Goal: Information Seeking & Learning: Check status

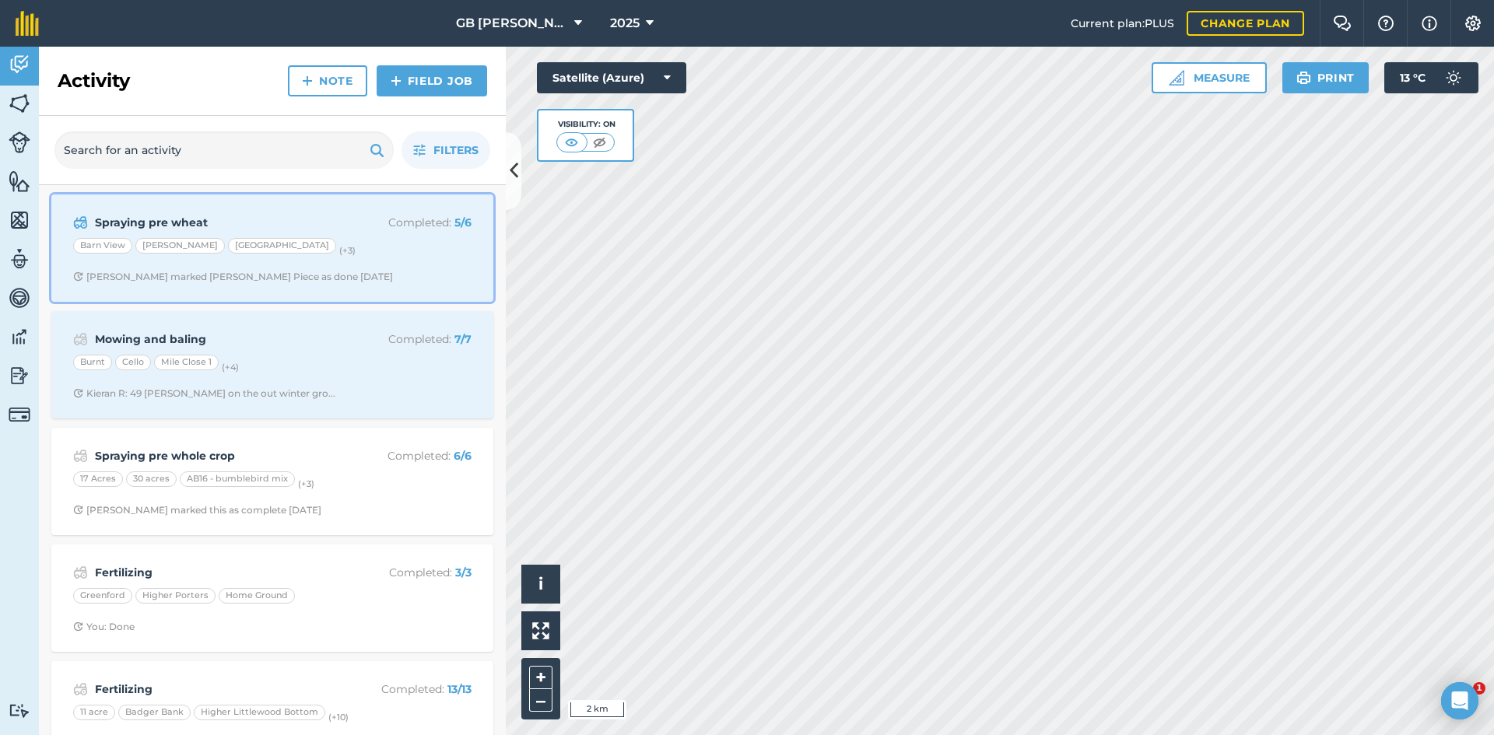
click at [424, 279] on span "[PERSON_NAME] marked [PERSON_NAME] Piece as done [DATE]" at bounding box center [272, 277] width 398 height 12
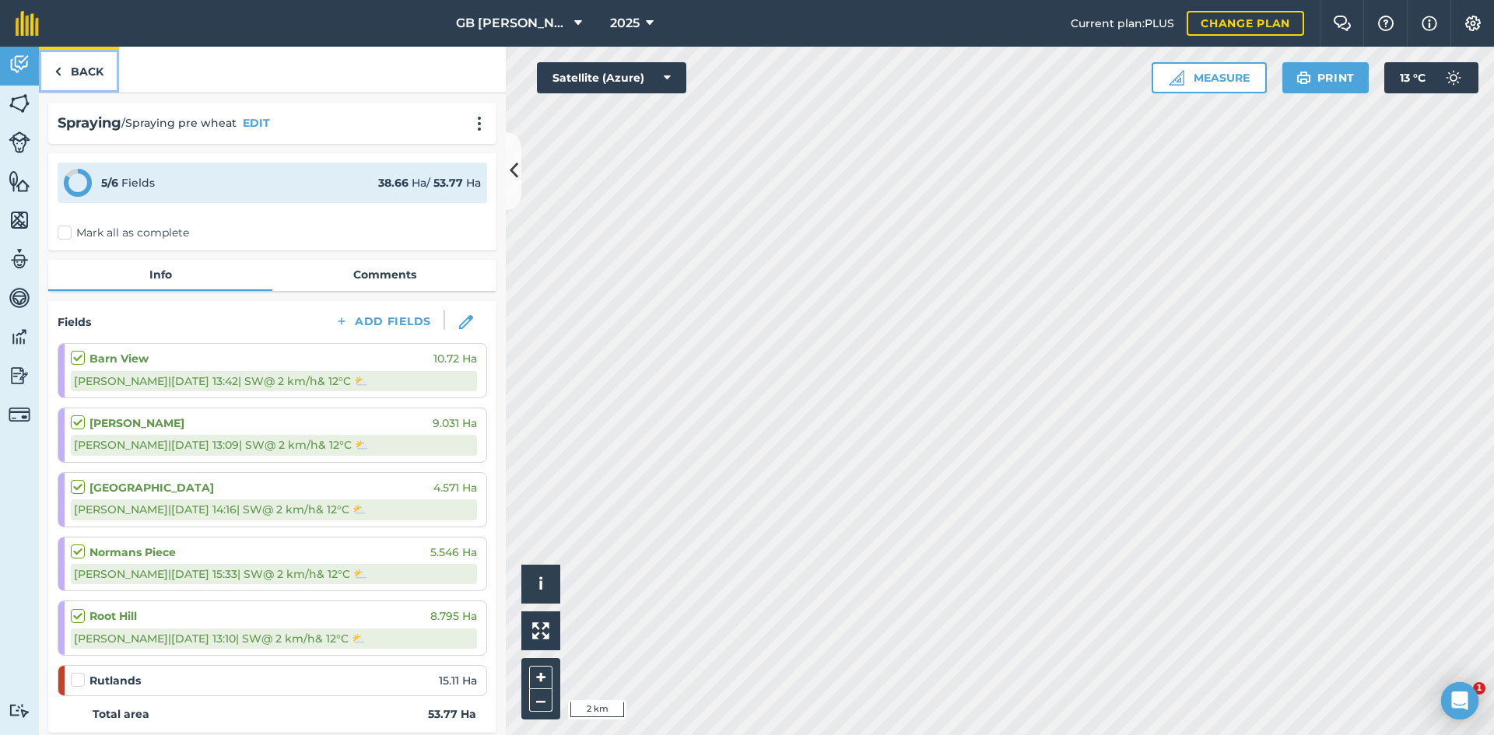
click at [81, 61] on link "Back" at bounding box center [79, 70] width 80 height 46
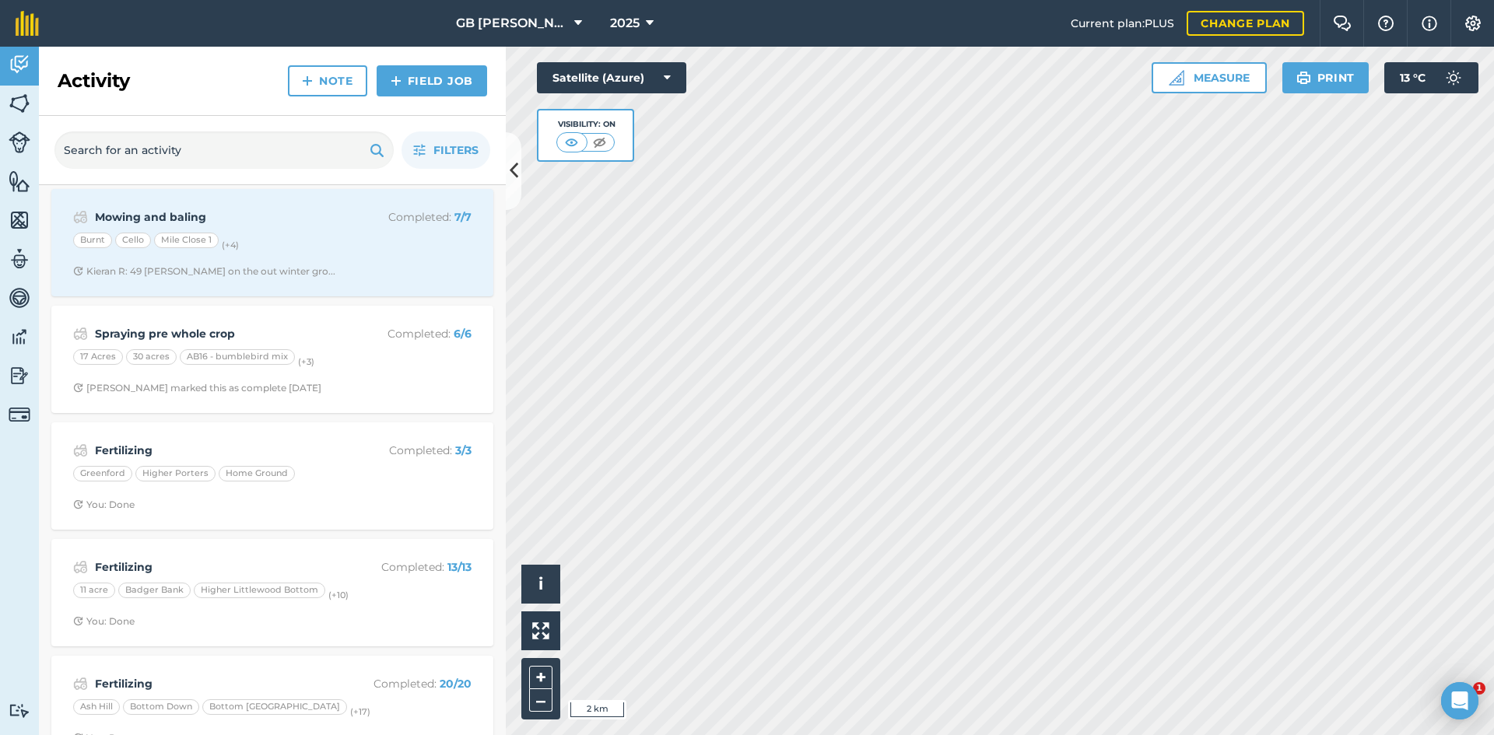
scroll to position [156, 0]
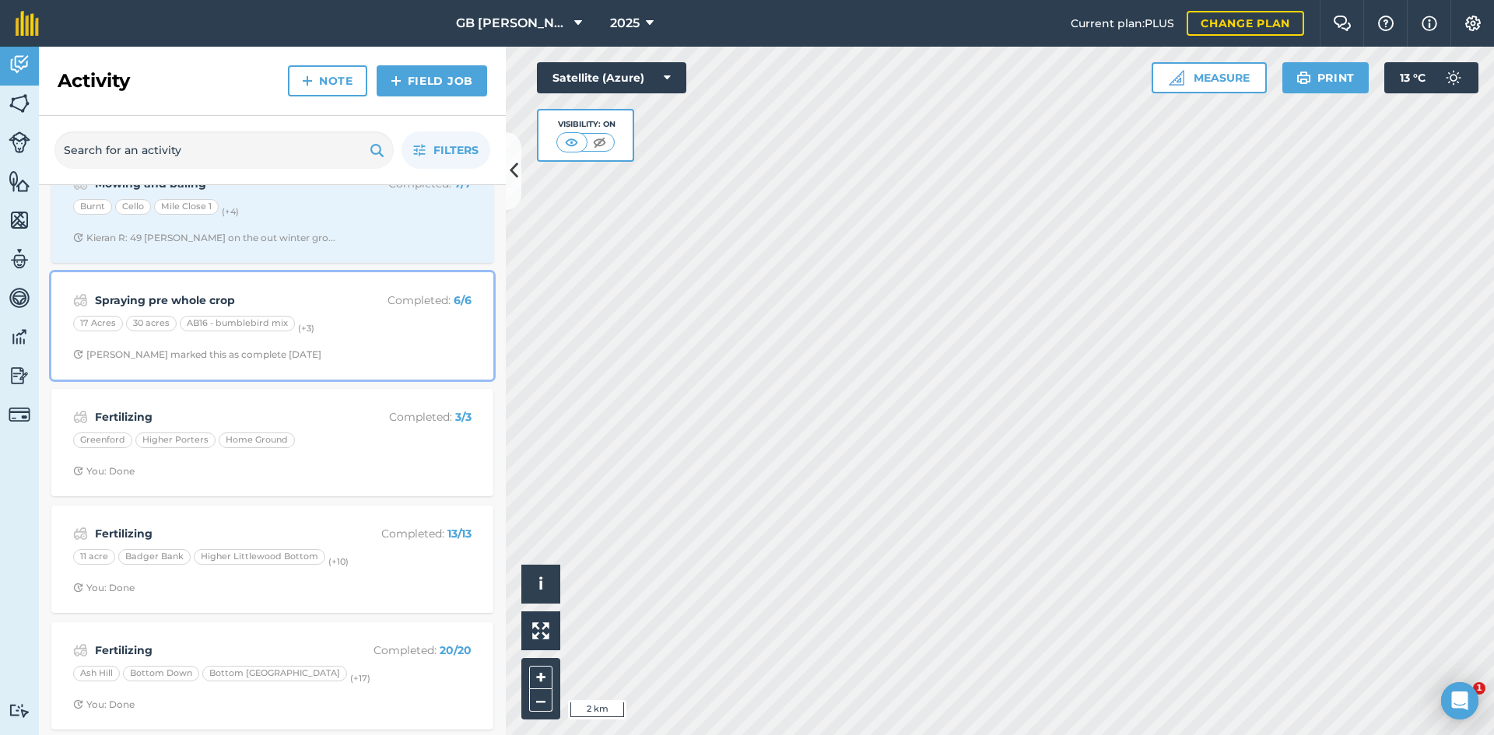
click at [416, 338] on div "Spraying pre whole crop Completed : 6 / 6 17 Acres 30 acres AB16 - bumblebird m…" at bounding box center [272, 326] width 423 height 89
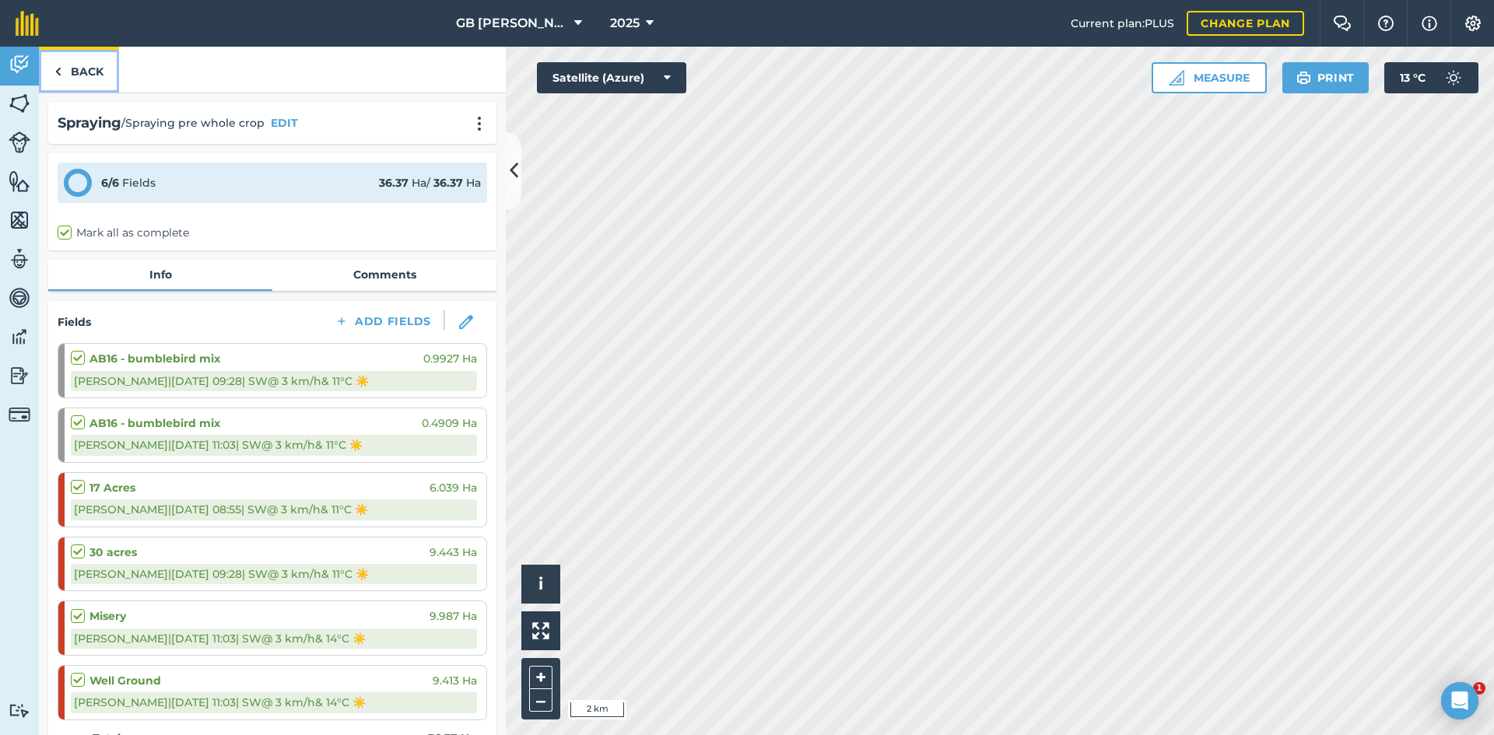
click at [78, 61] on link "Back" at bounding box center [79, 70] width 80 height 46
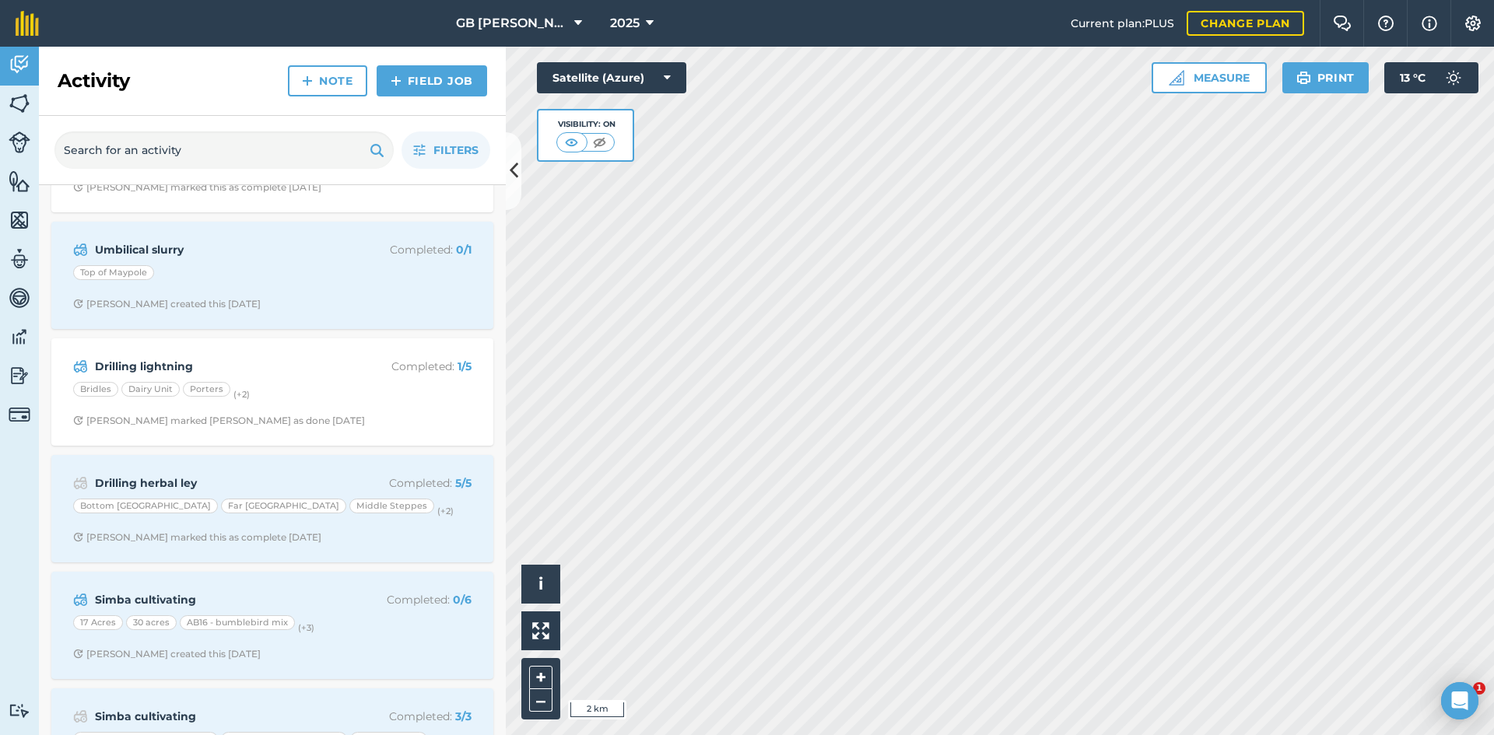
scroll to position [934, 0]
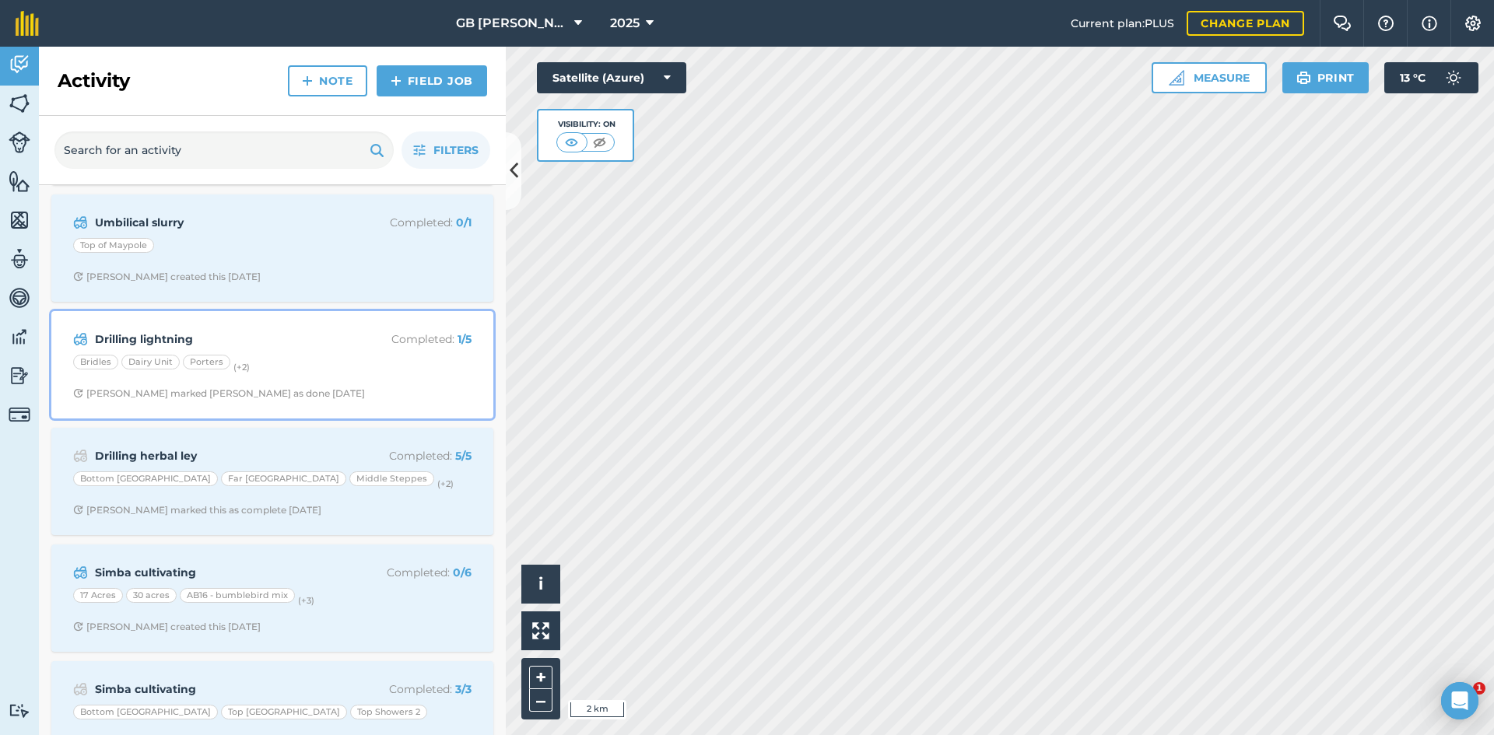
click at [405, 373] on div "Bridles Dairy Unit Porters (+ 2 )" at bounding box center [272, 365] width 398 height 20
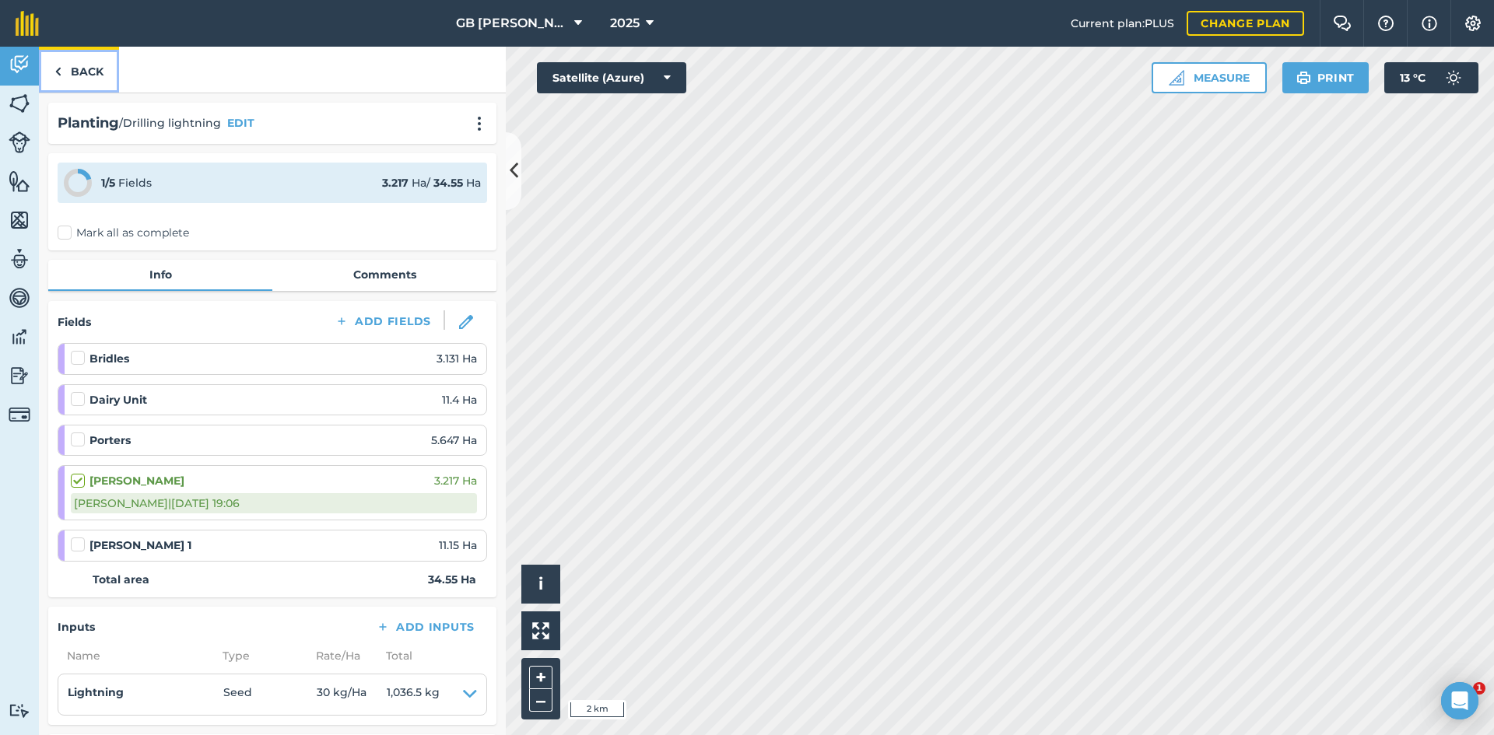
click at [60, 64] on img at bounding box center [57, 71] width 7 height 19
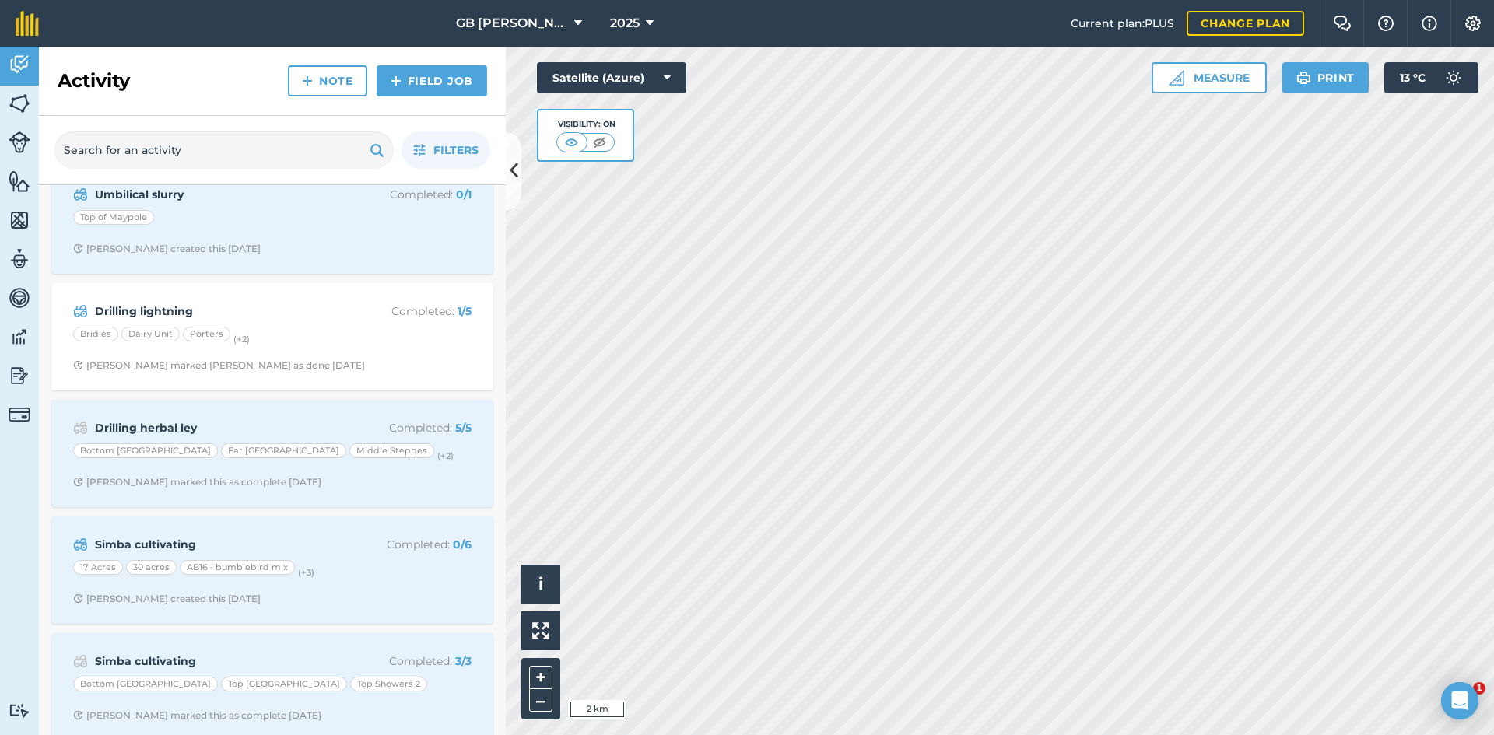
scroll to position [1011, 0]
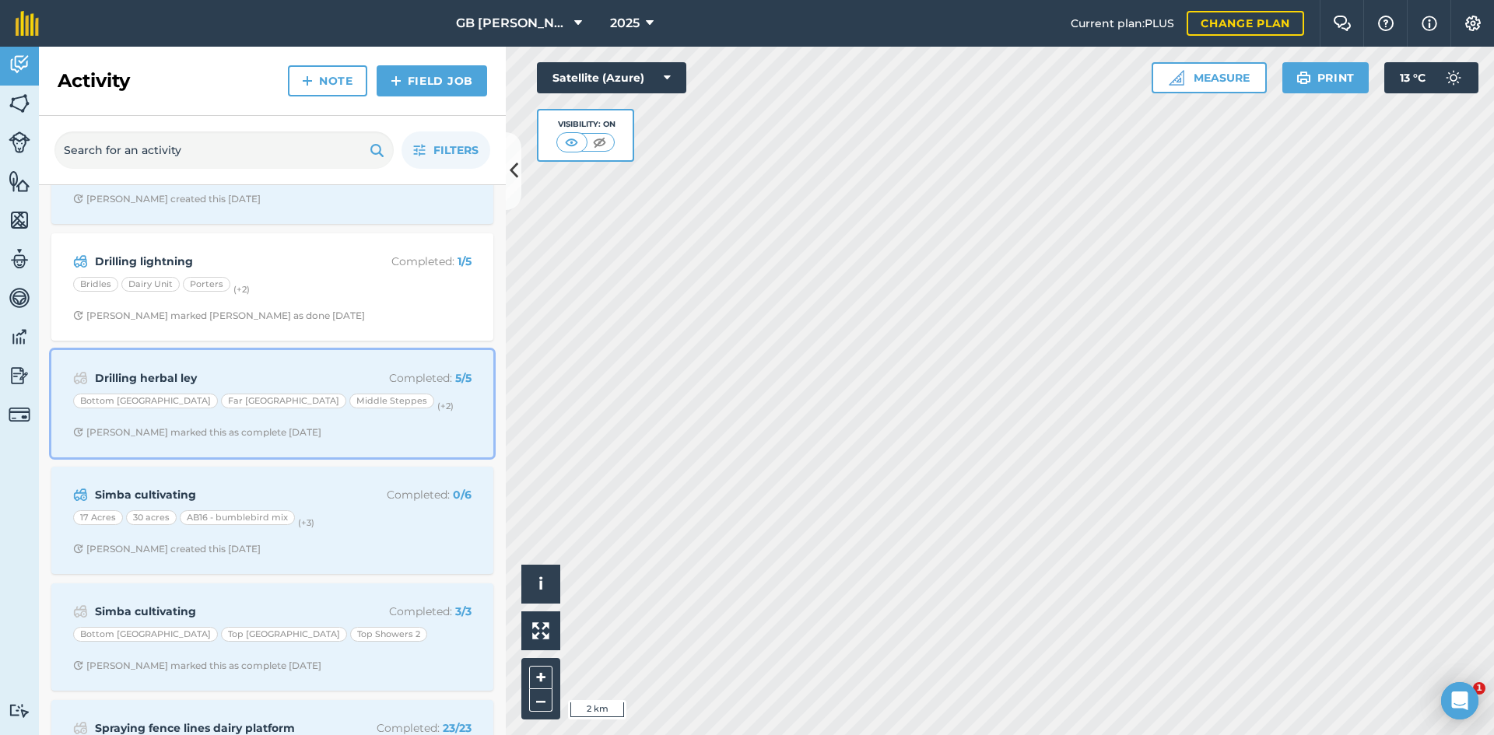
click at [426, 423] on div "Drilling herbal ley Completed : 5 / 5 Bottom Middle Plain Far [GEOGRAPHIC_DATA]…" at bounding box center [272, 403] width 423 height 89
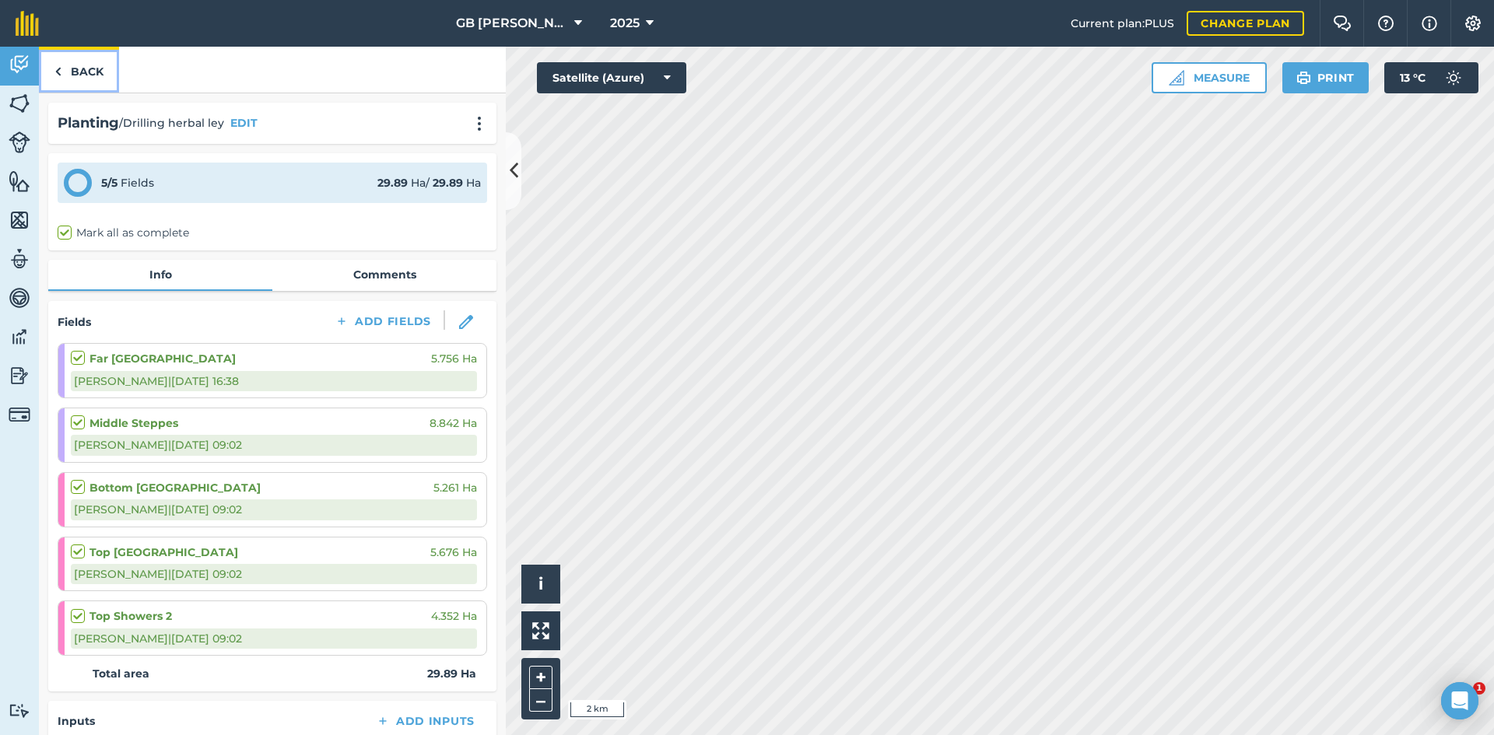
click at [81, 65] on link "Back" at bounding box center [79, 70] width 80 height 46
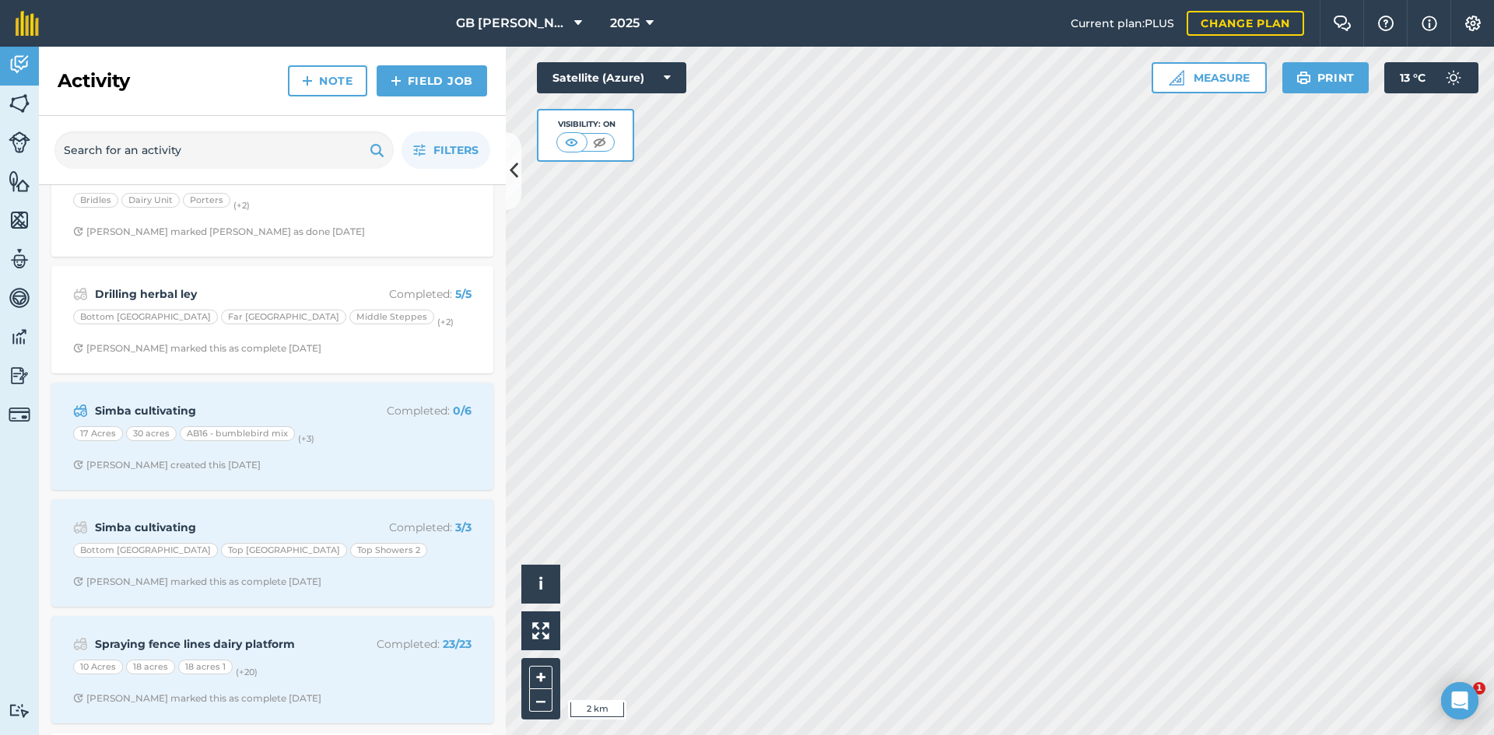
scroll to position [1089, 0]
